Goal: Check status: Check status

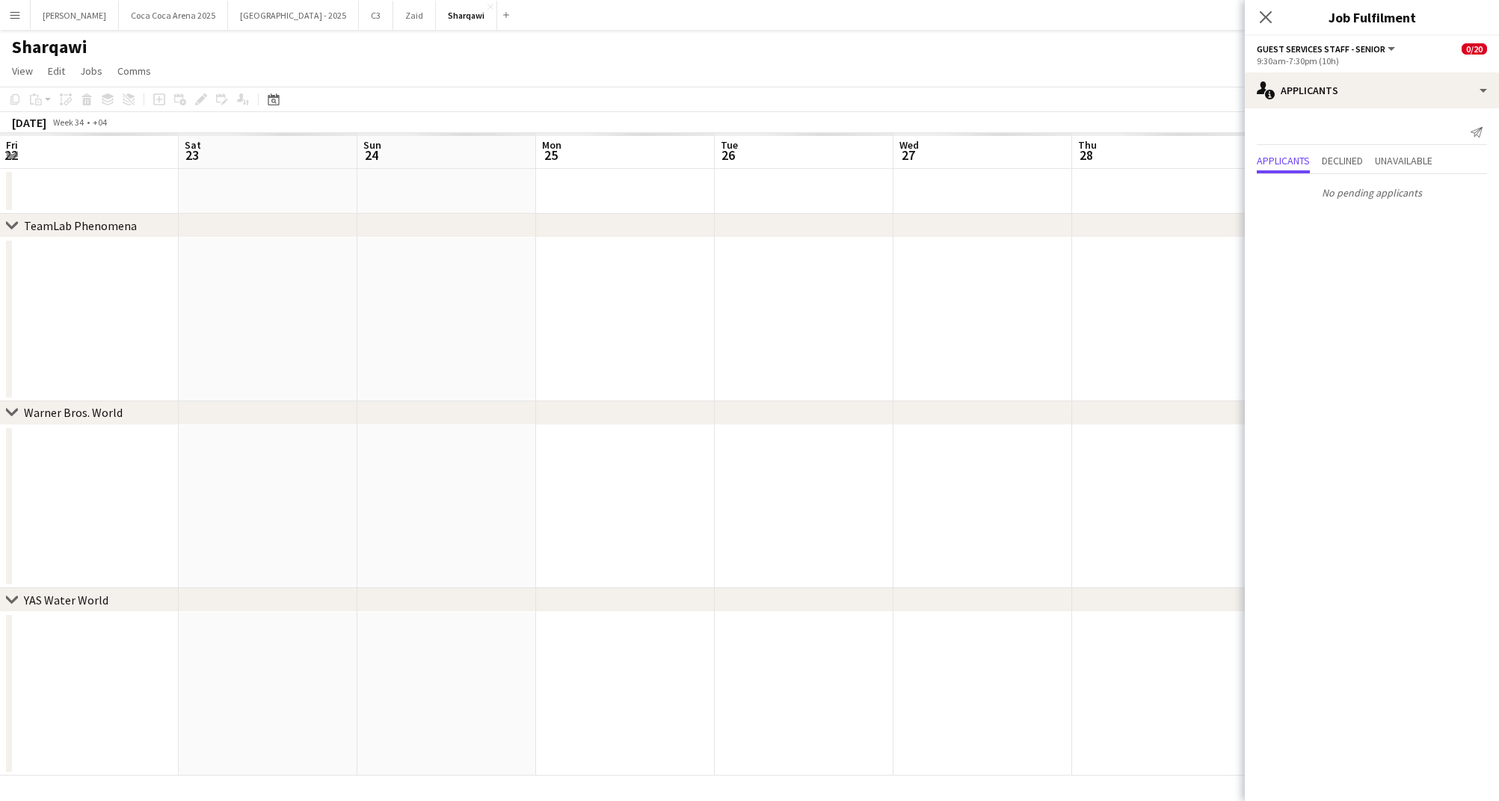
scroll to position [0, 307]
click at [1264, 14] on icon "Close pop-in" at bounding box center [1265, 17] width 14 height 14
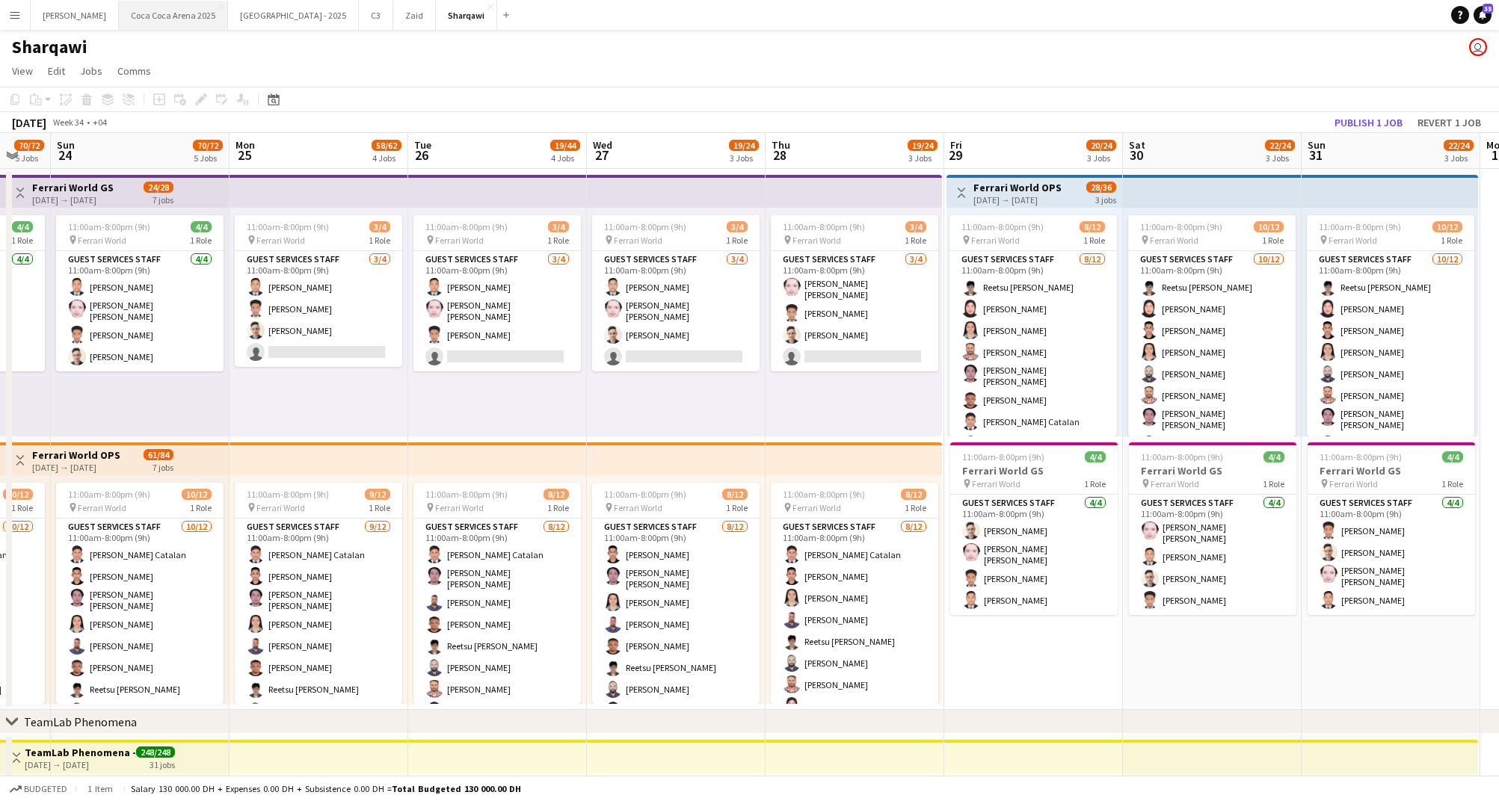
click at [150, 12] on button "[GEOGRAPHIC_DATA] 2025 Close" at bounding box center [173, 15] width 109 height 29
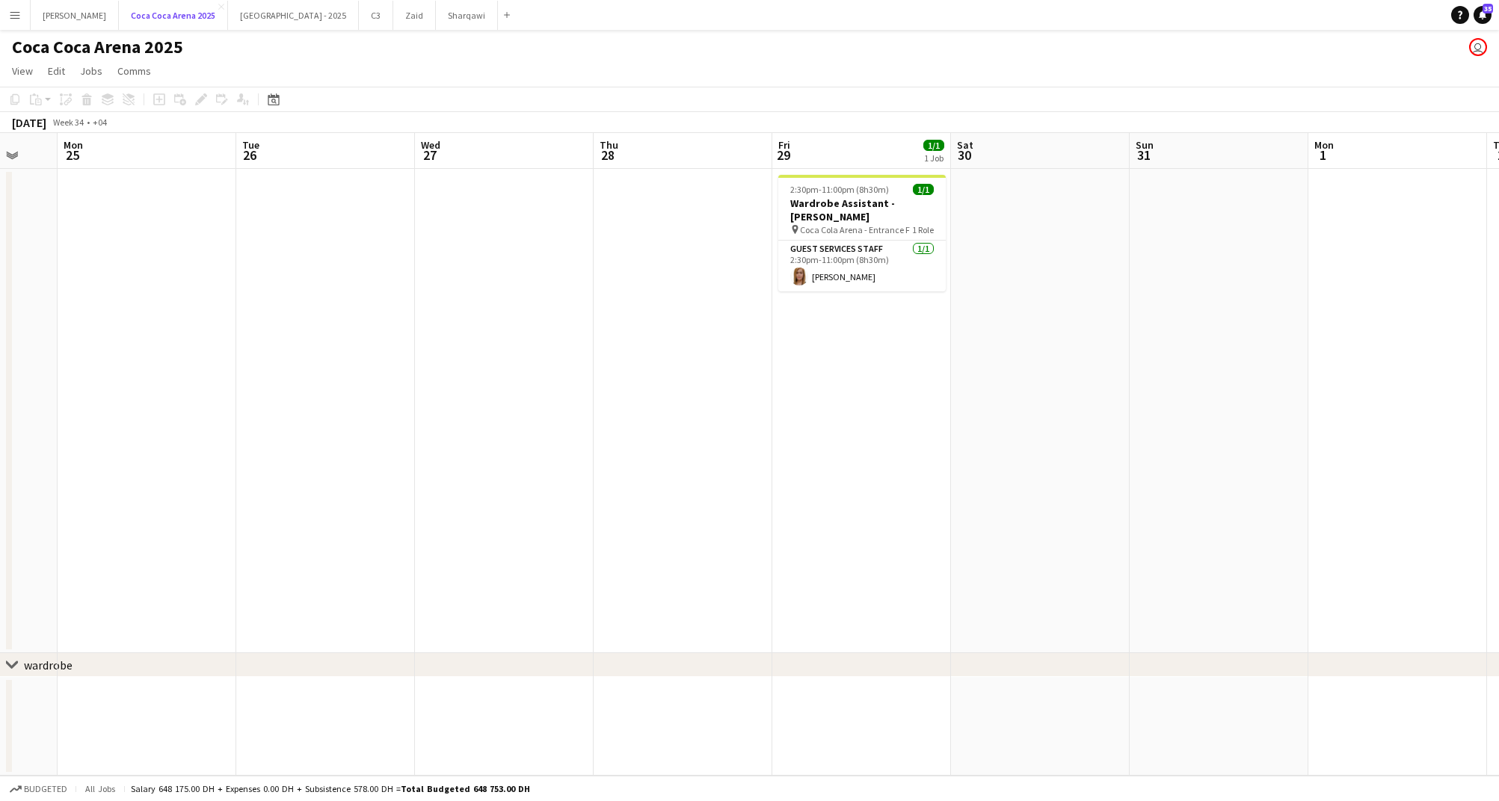
scroll to position [0, 685]
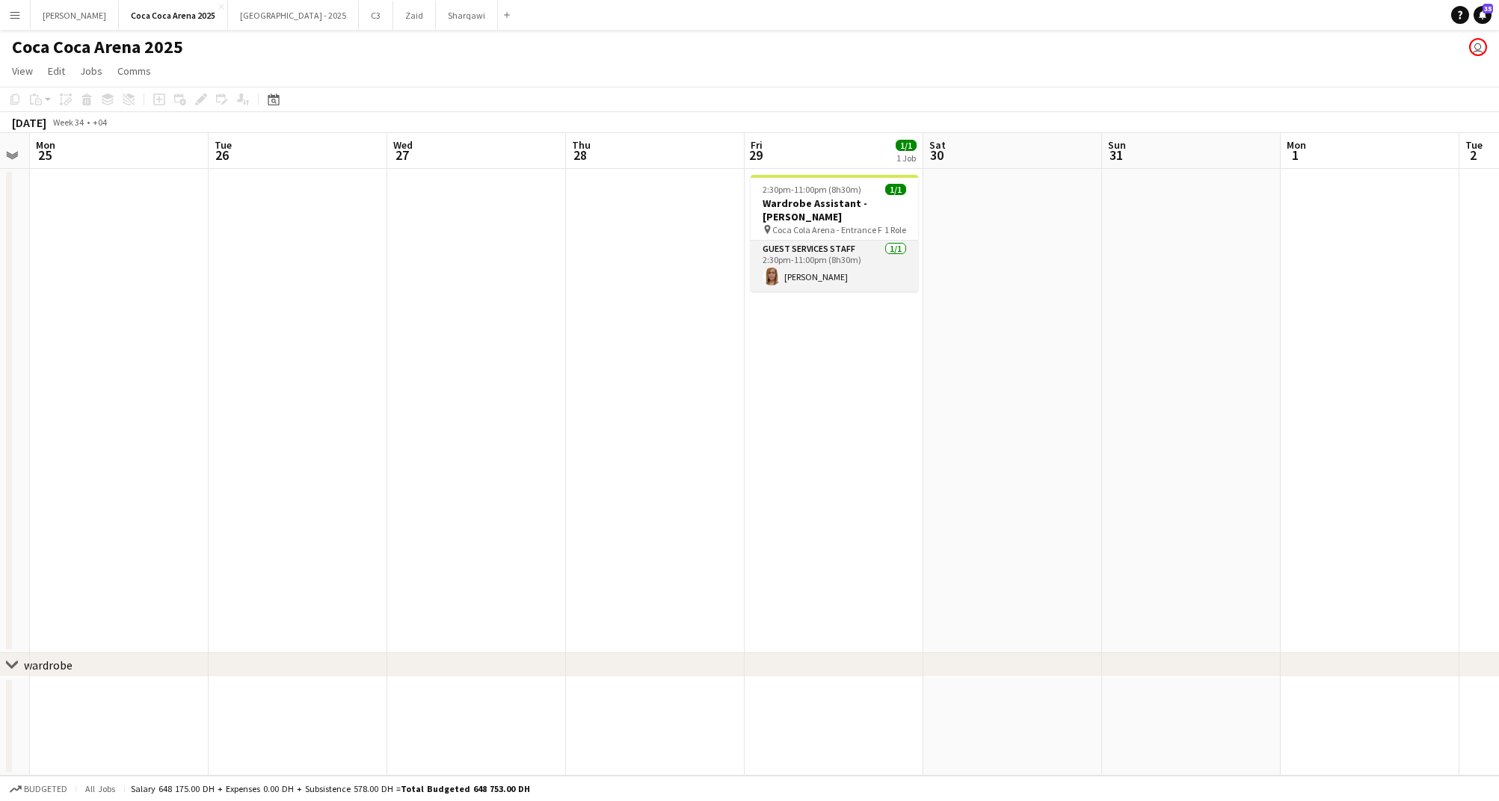
click at [819, 269] on app-card-role "Guest Services Staff [DATE] 2:30pm-11:00pm (8h30m) [PERSON_NAME]" at bounding box center [834, 266] width 167 height 51
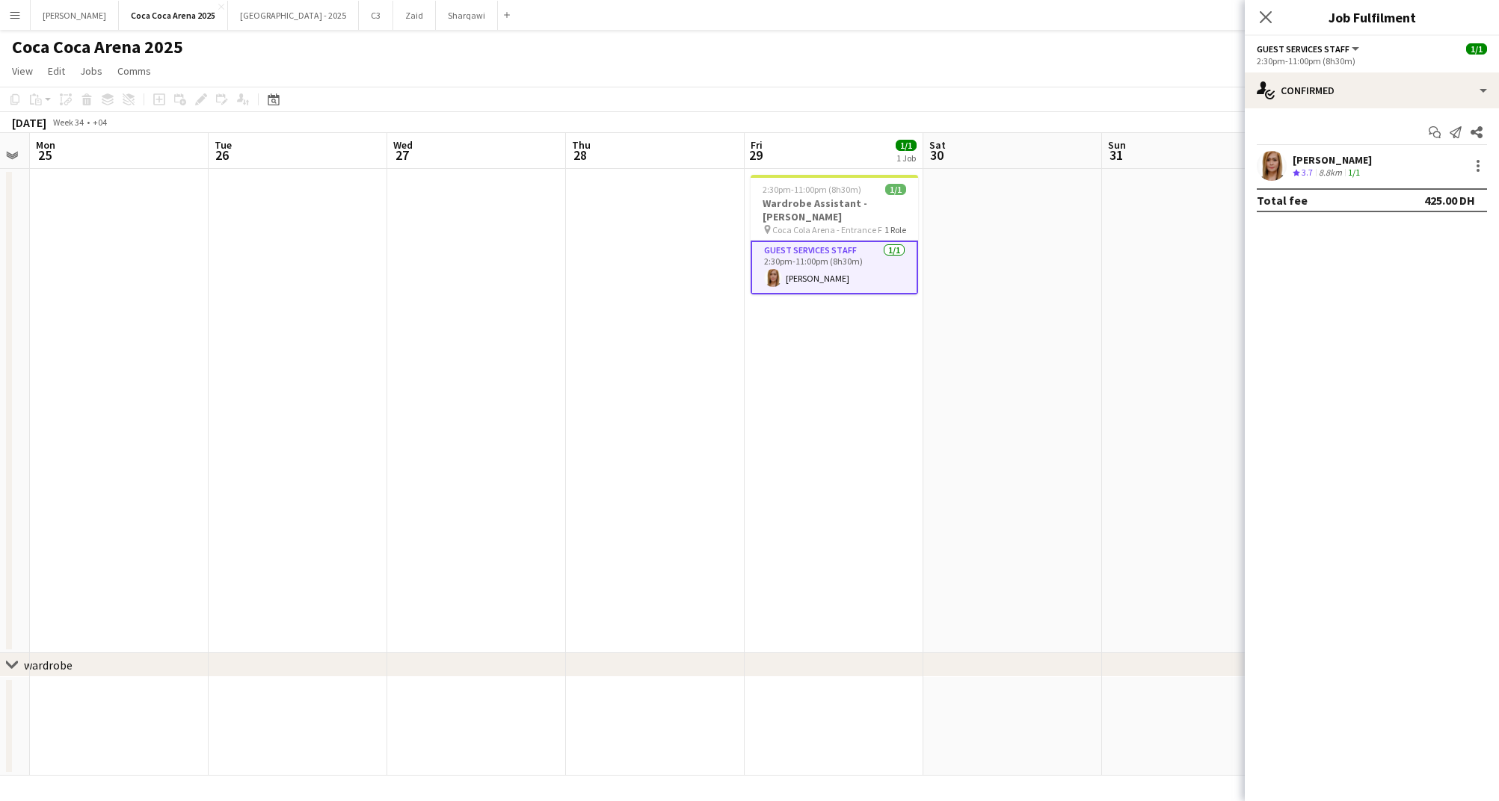
click at [825, 357] on app-date-cell "2:30pm-11:00pm (8h30m) 1/1 Wardrobe Assistant - [PERSON_NAME] pin [GEOGRAPHIC_D…" at bounding box center [834, 411] width 179 height 484
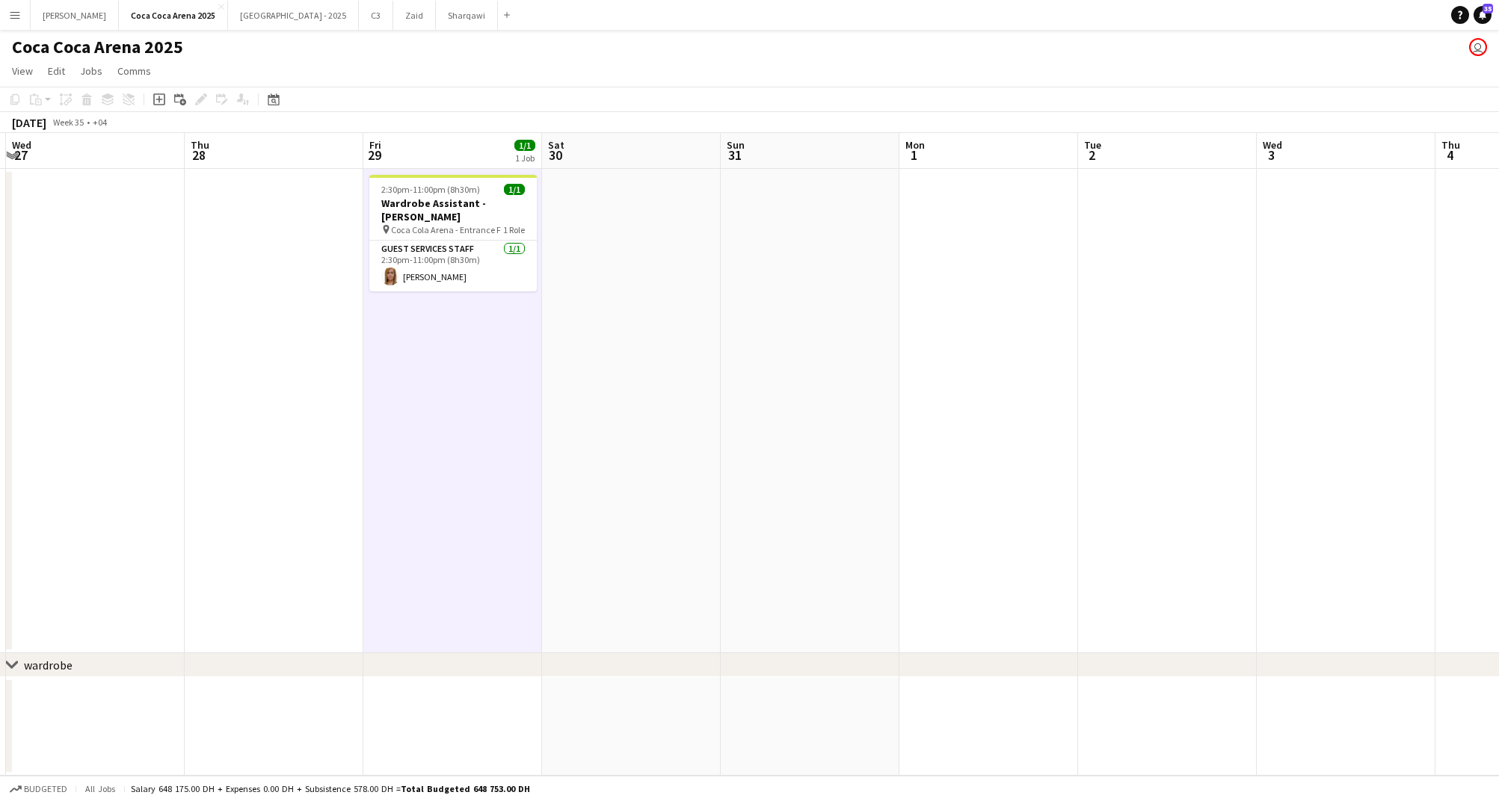
scroll to position [0, 458]
